Goal: Information Seeking & Learning: Learn about a topic

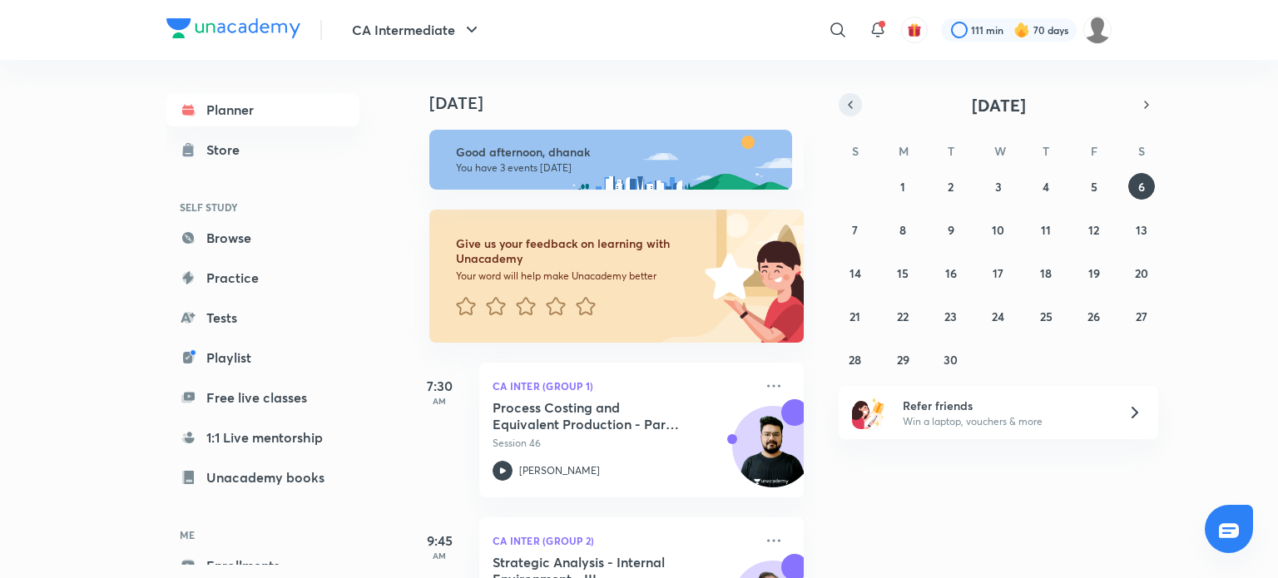
click at [857, 102] on button "button" at bounding box center [850, 104] width 23 height 23
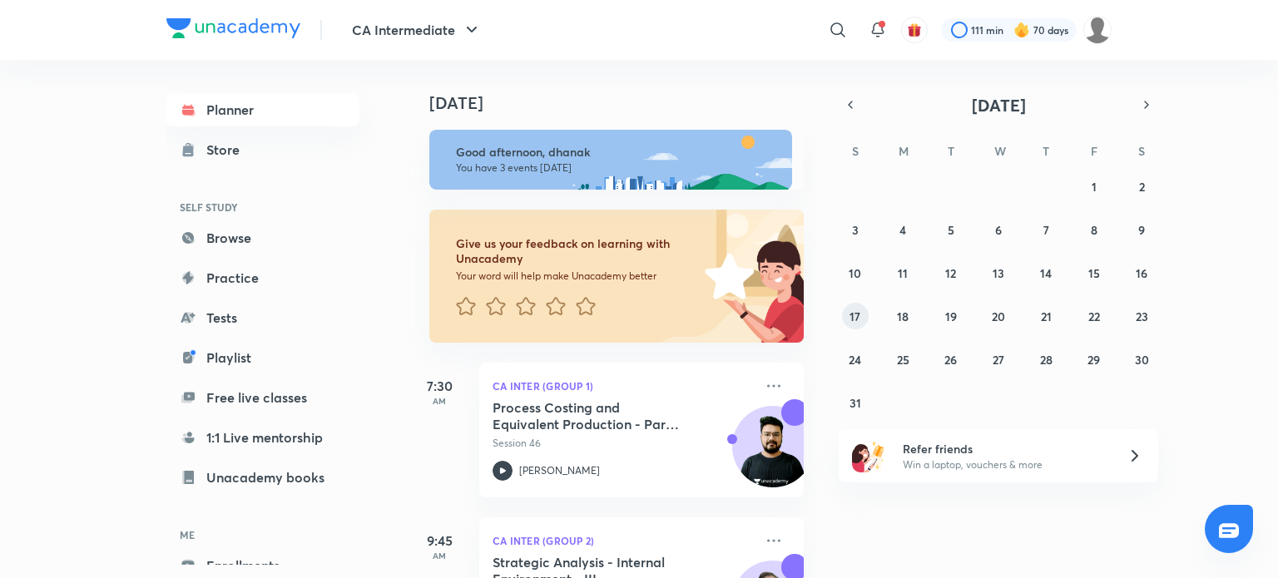
click at [866, 312] on button "17" at bounding box center [855, 316] width 27 height 27
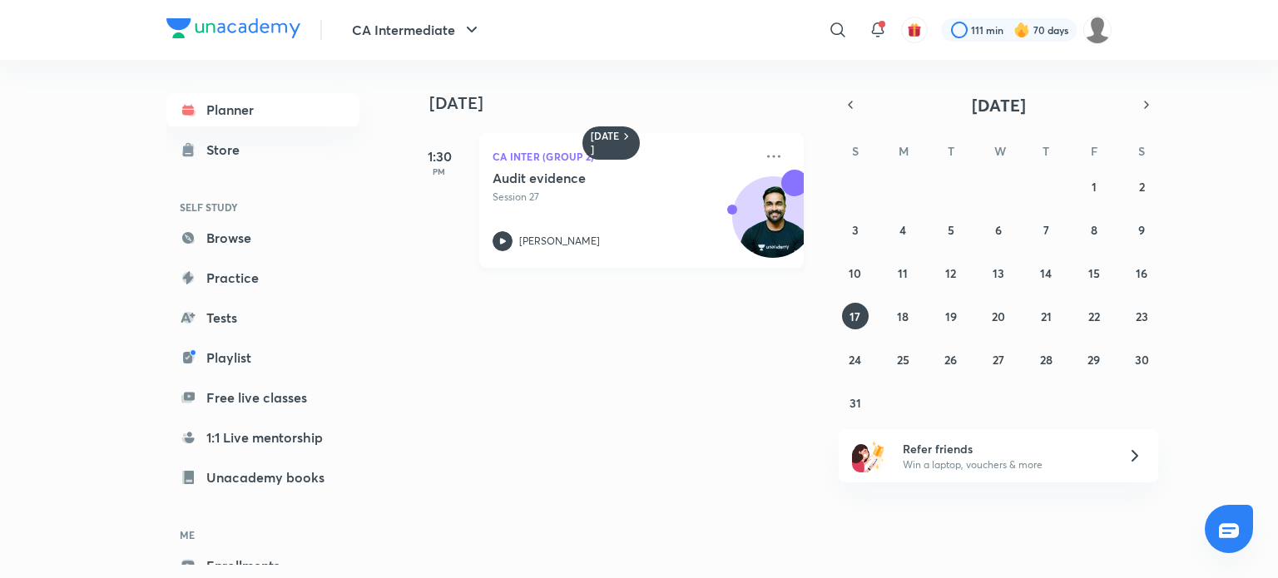
click at [509, 242] on icon at bounding box center [503, 241] width 20 height 20
click at [256, 37] on img at bounding box center [233, 28] width 134 height 20
